Goal: Information Seeking & Learning: Understand process/instructions

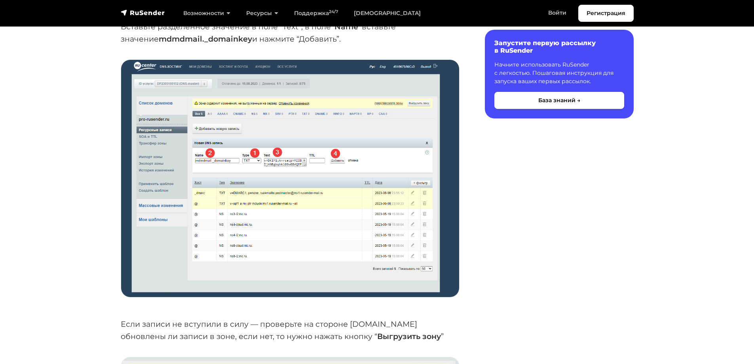
scroll to position [3009, 0]
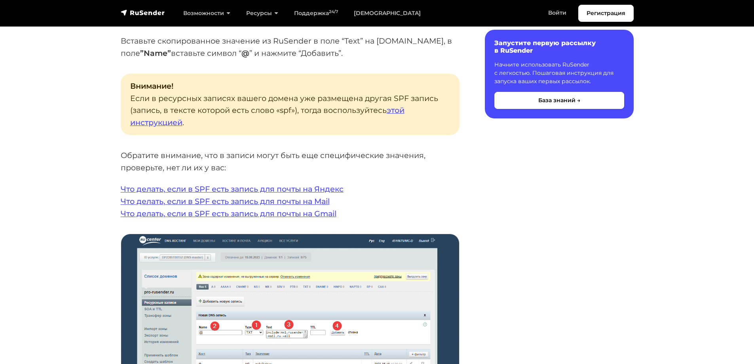
drag, startPoint x: 114, startPoint y: 92, endPoint x: 114, endPoint y: 76, distance: 16.2
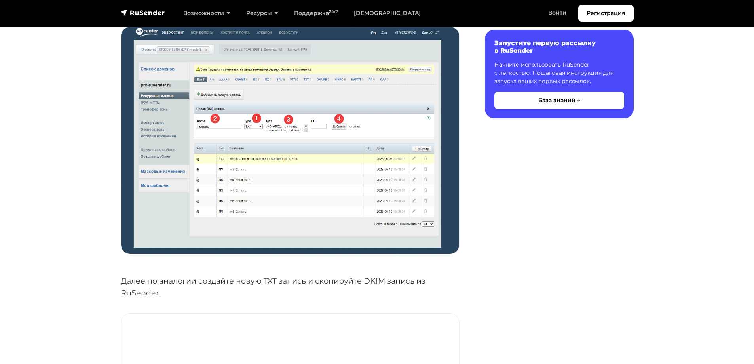
scroll to position [2494, 0]
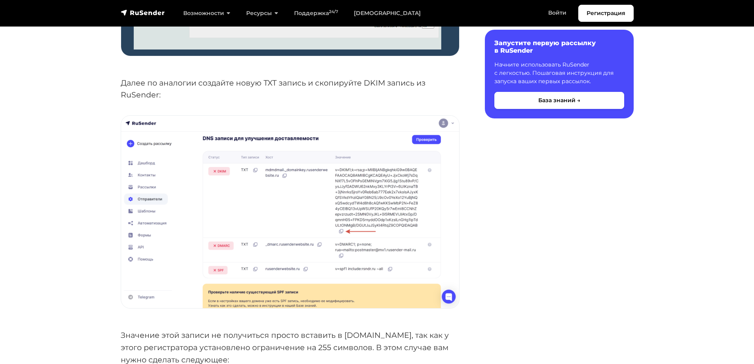
drag, startPoint x: 173, startPoint y: 5, endPoint x: 67, endPoint y: 138, distance: 169.9
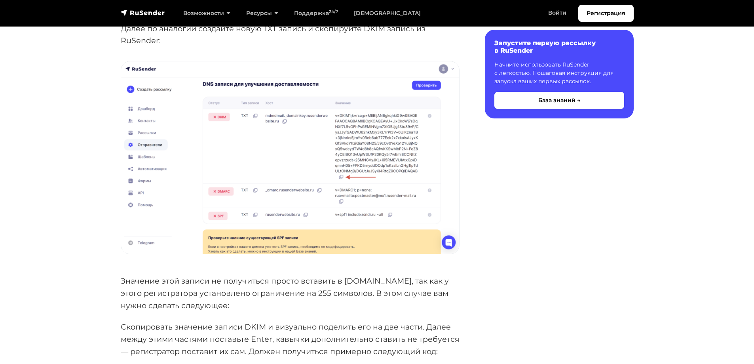
scroll to position [2574, 0]
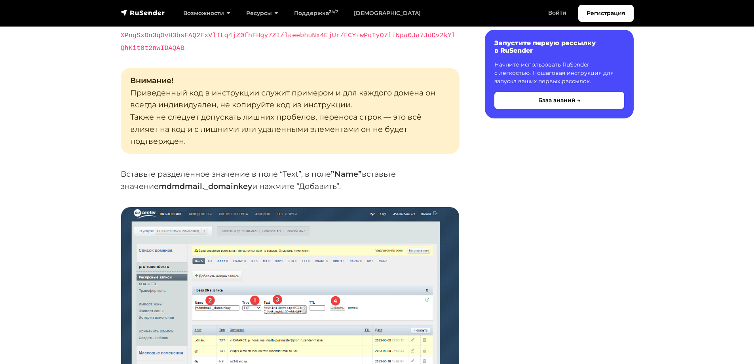
scroll to position [3009, 0]
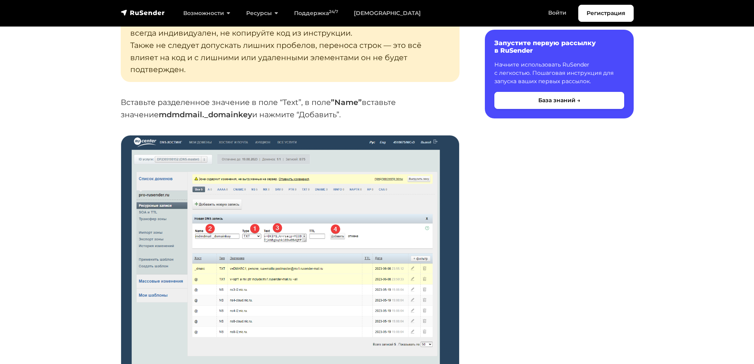
drag, startPoint x: 212, startPoint y: 100, endPoint x: 118, endPoint y: 102, distance: 93.9
copy strong "mdmdmail._domainkey"
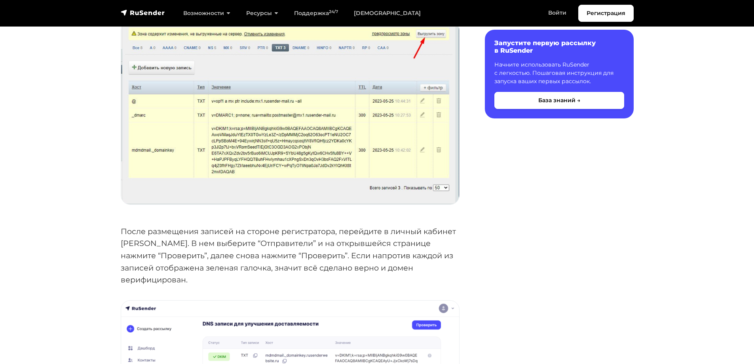
scroll to position [3343, 0]
